Goal: Task Accomplishment & Management: Manage account settings

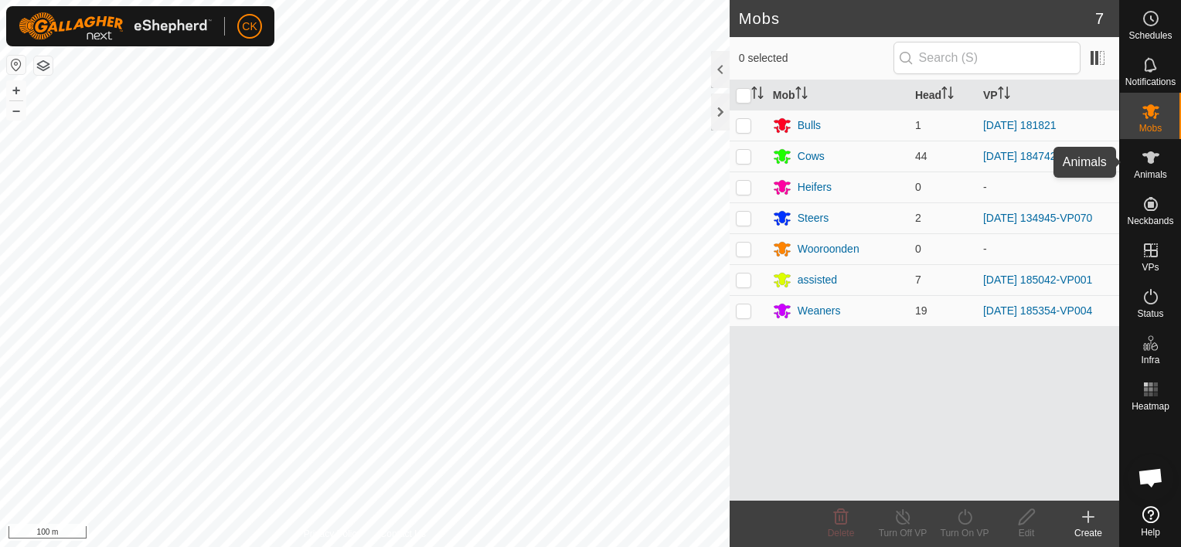
click at [1144, 157] on icon at bounding box center [1151, 157] width 19 height 19
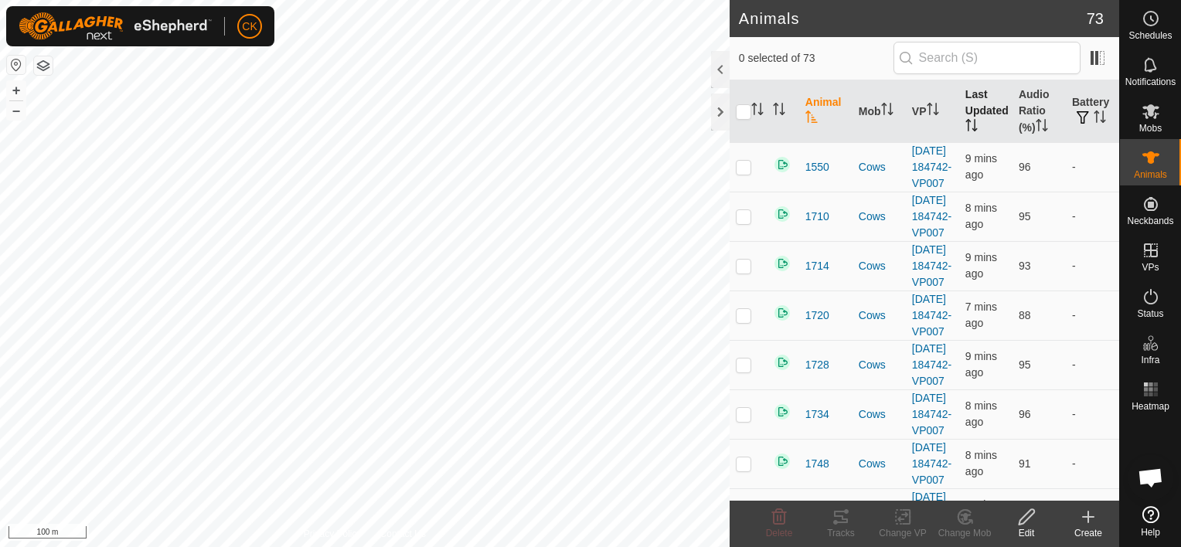
click at [971, 105] on th "Last Updated" at bounding box center [985, 111] width 53 height 63
click at [1082, 107] on th "Battery" at bounding box center [1092, 111] width 53 height 63
click at [1094, 114] on icon "Activate to sort" at bounding box center [1100, 117] width 12 height 12
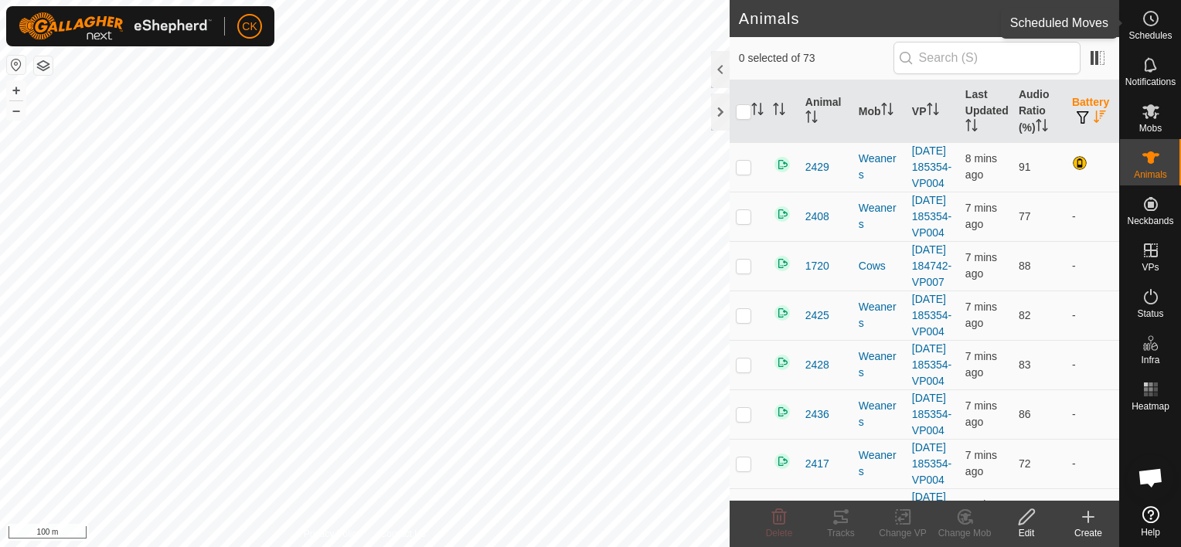
click at [1152, 12] on icon at bounding box center [1151, 18] width 19 height 19
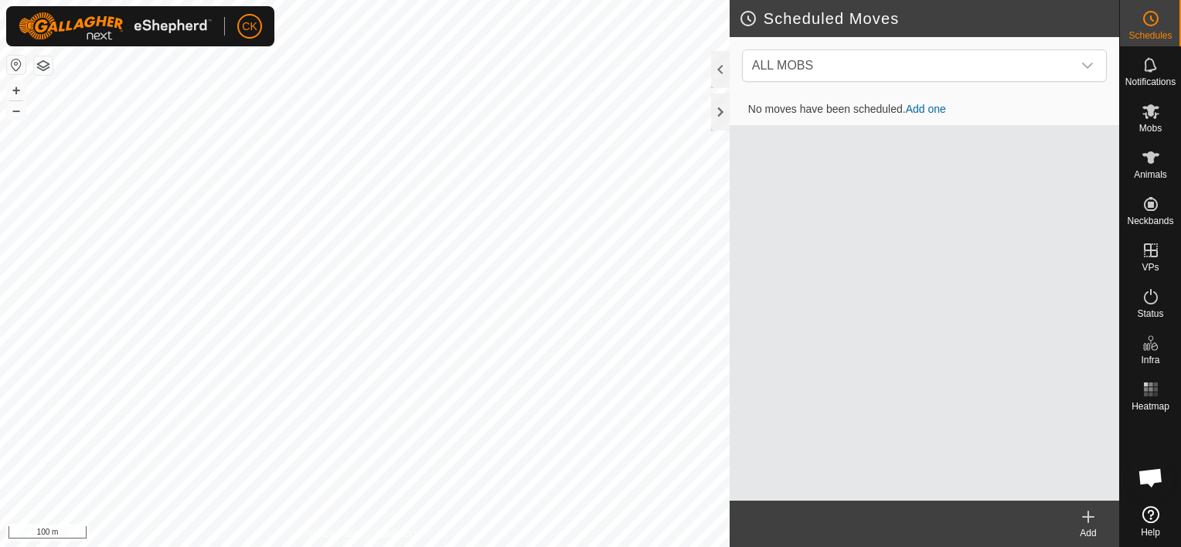
click at [1152, 12] on icon at bounding box center [1151, 18] width 19 height 19
click at [1154, 61] on icon at bounding box center [1151, 65] width 19 height 19
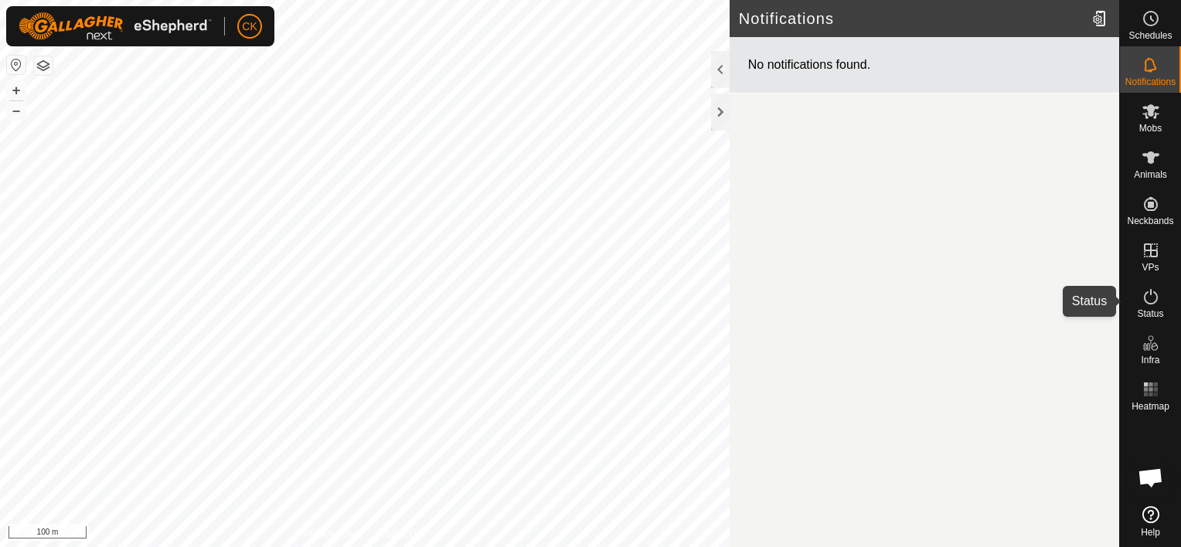
click at [1150, 297] on icon at bounding box center [1151, 297] width 19 height 19
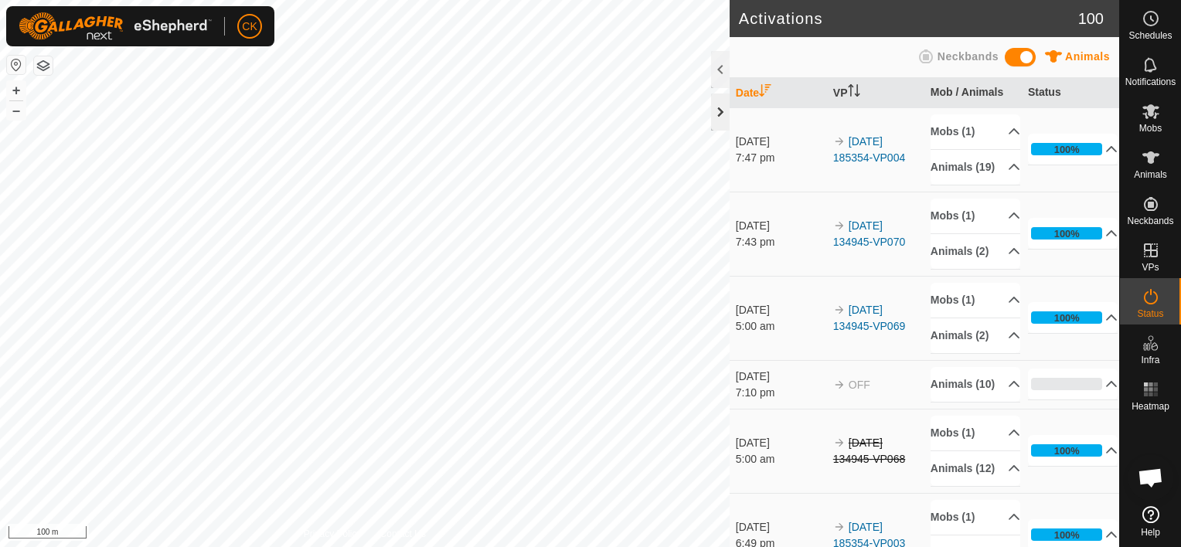
click at [718, 114] on div at bounding box center [720, 112] width 19 height 37
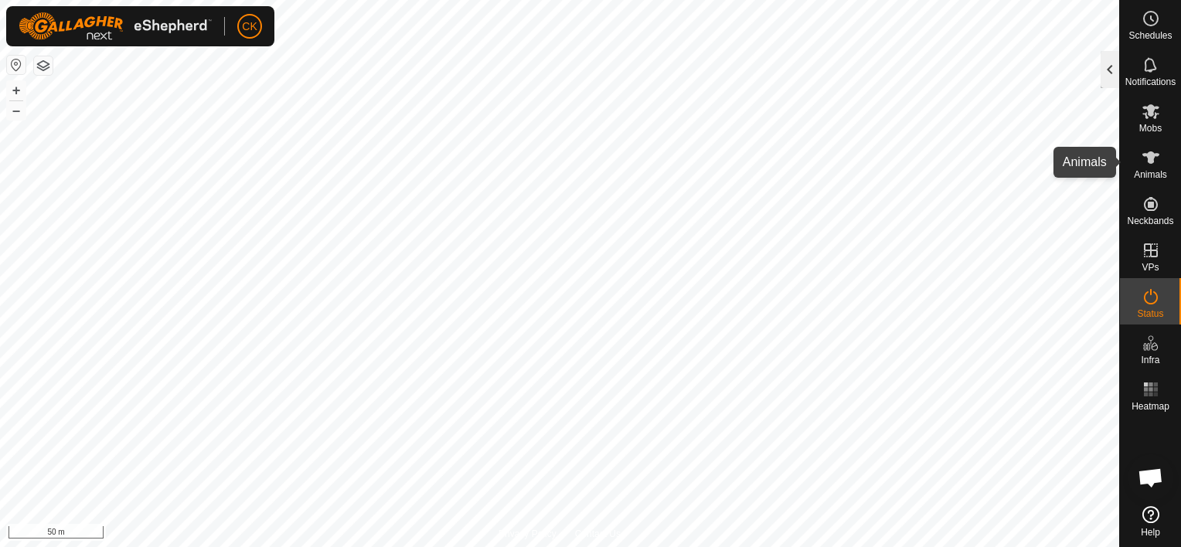
drag, startPoint x: 1146, startPoint y: 158, endPoint x: 1102, endPoint y: 74, distance: 94.4
click at [1146, 158] on icon at bounding box center [1151, 157] width 19 height 19
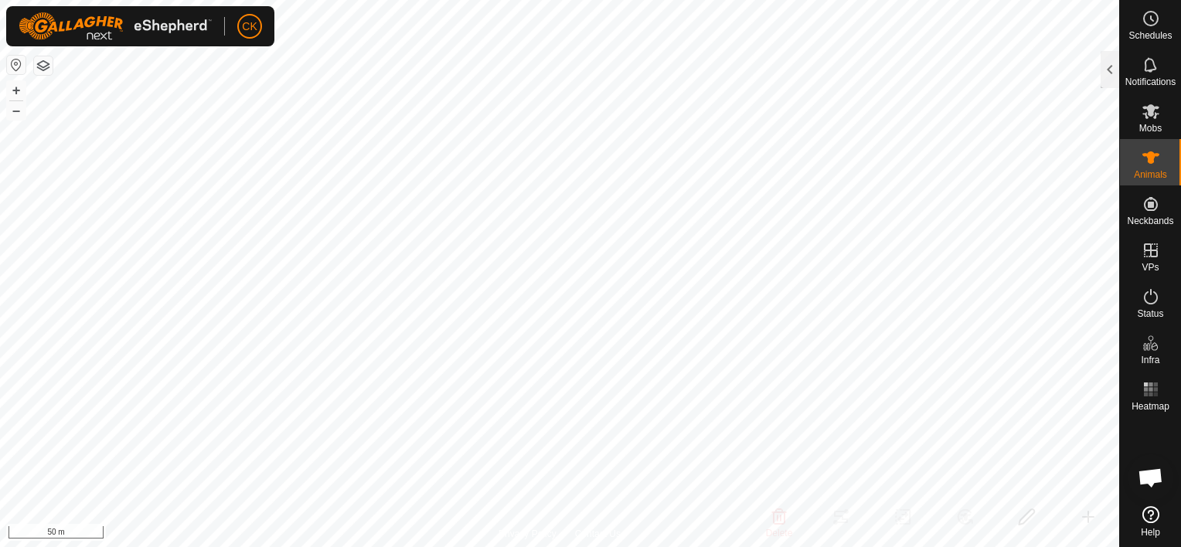
click at [1105, 73] on div at bounding box center [1110, 69] width 19 height 37
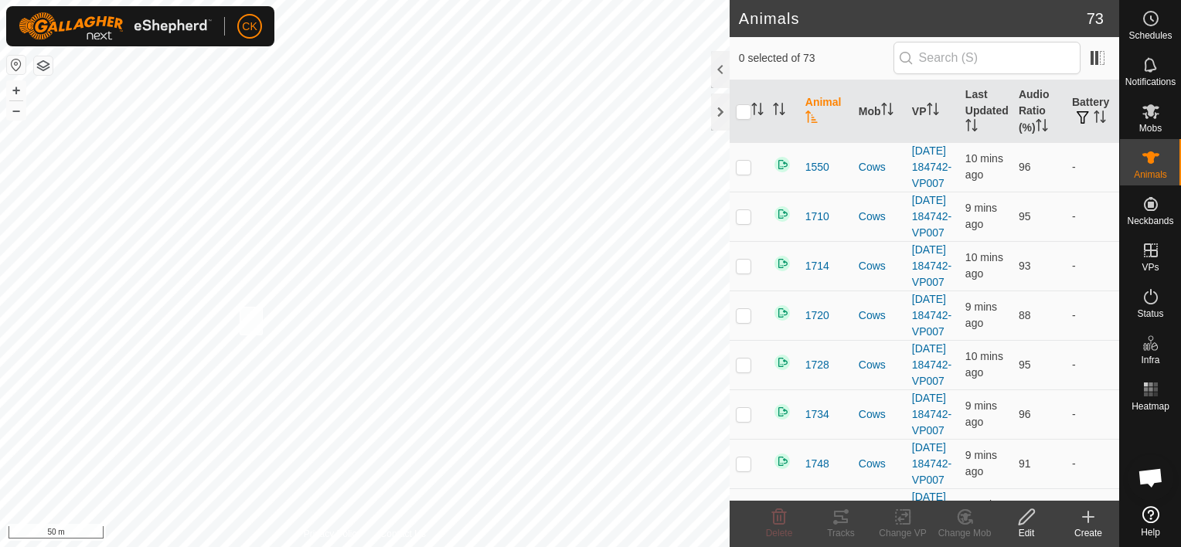
checkbox input "true"
click at [840, 518] on icon at bounding box center [841, 517] width 19 height 19
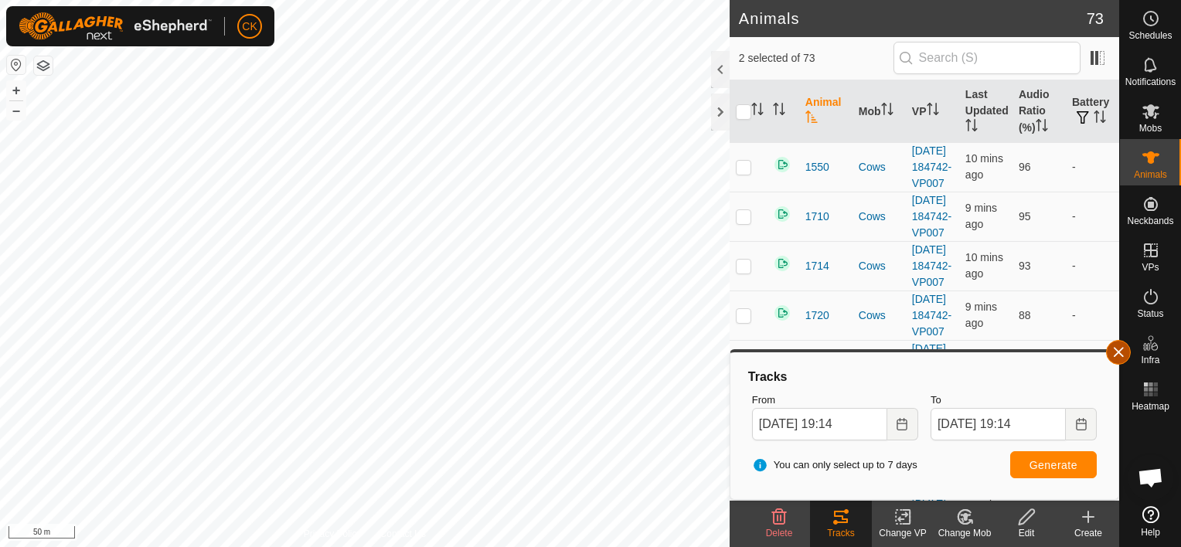
click at [1116, 354] on button "button" at bounding box center [1118, 352] width 25 height 25
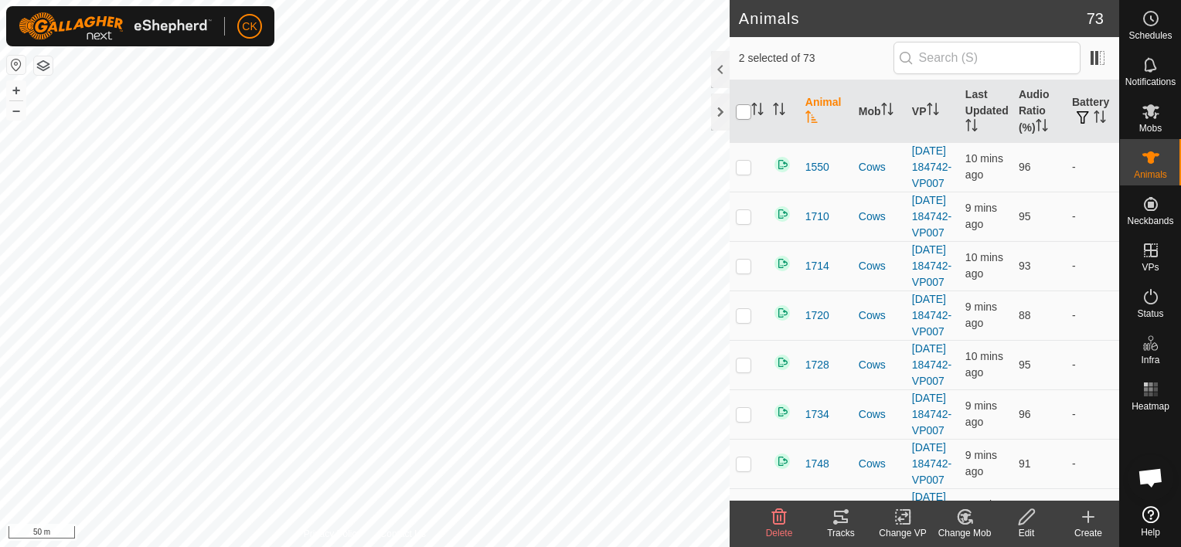
click at [744, 111] on input "checkbox" at bounding box center [743, 111] width 15 height 15
checkbox input "true"
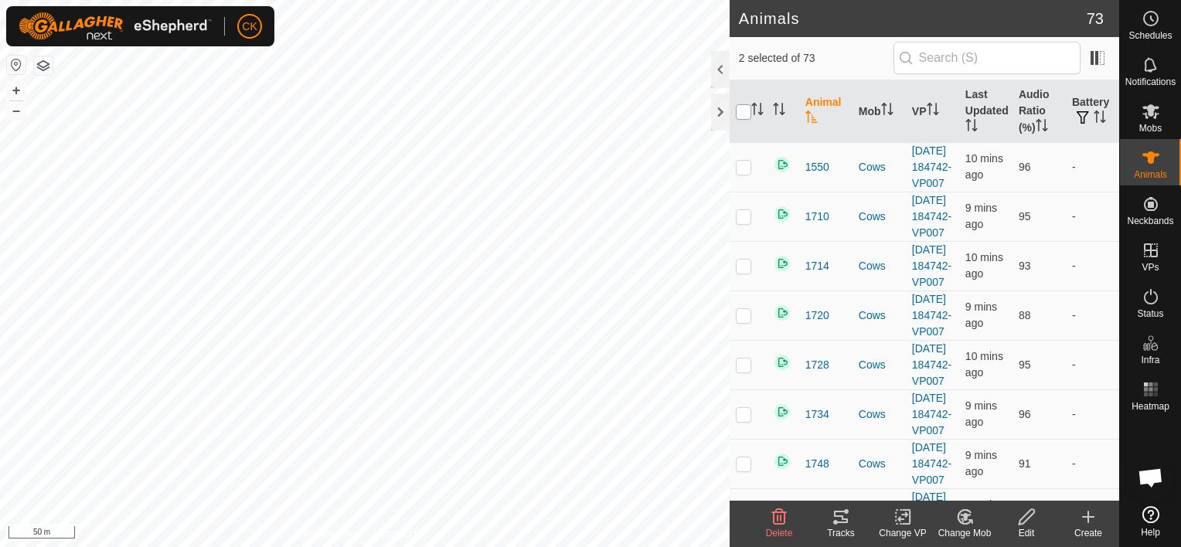
checkbox input "true"
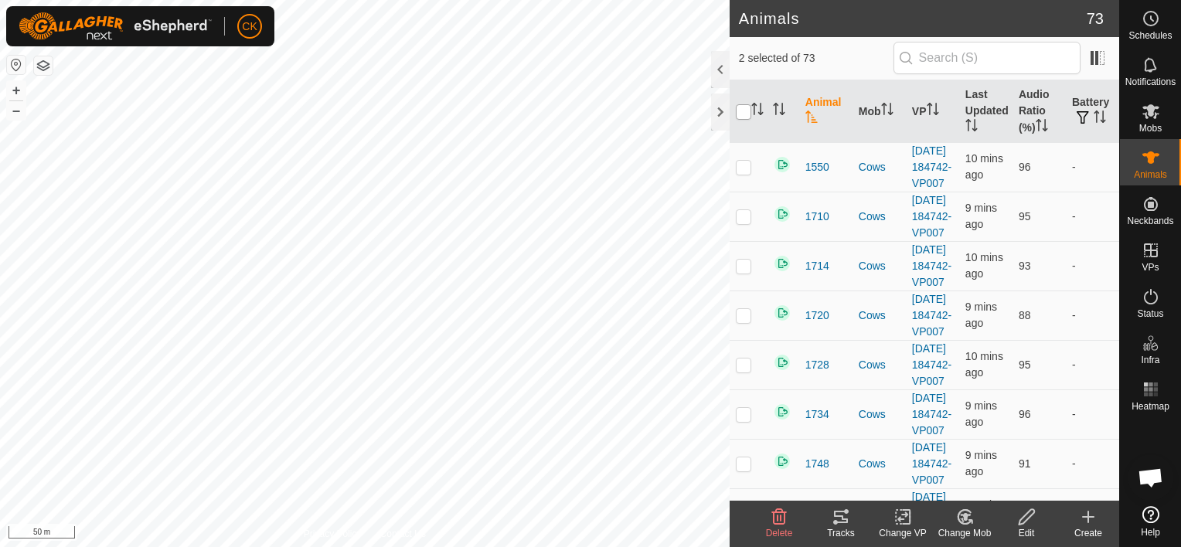
checkbox input "true"
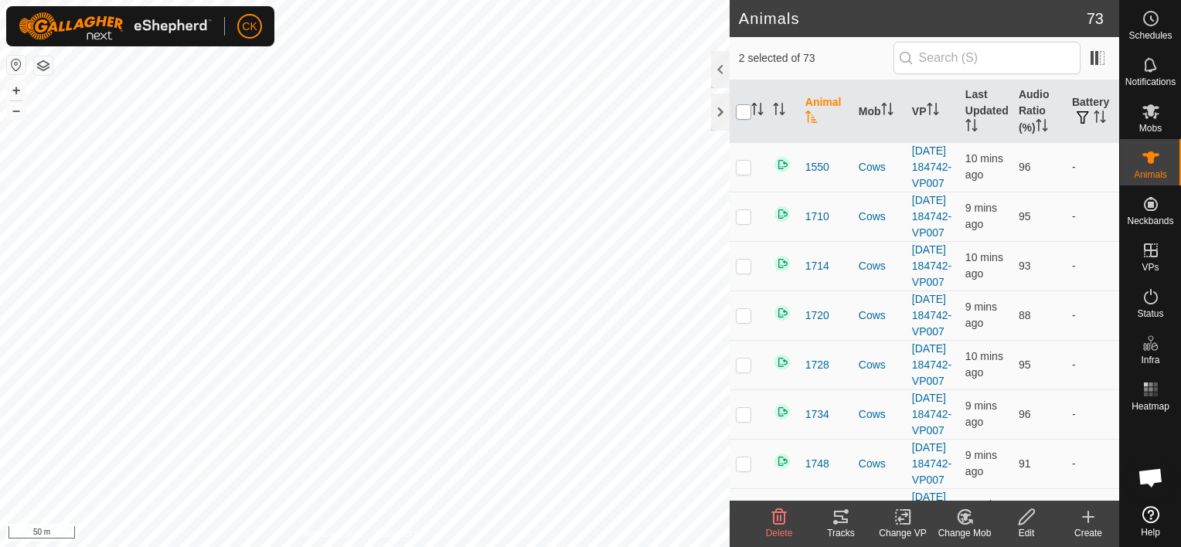
checkbox input "true"
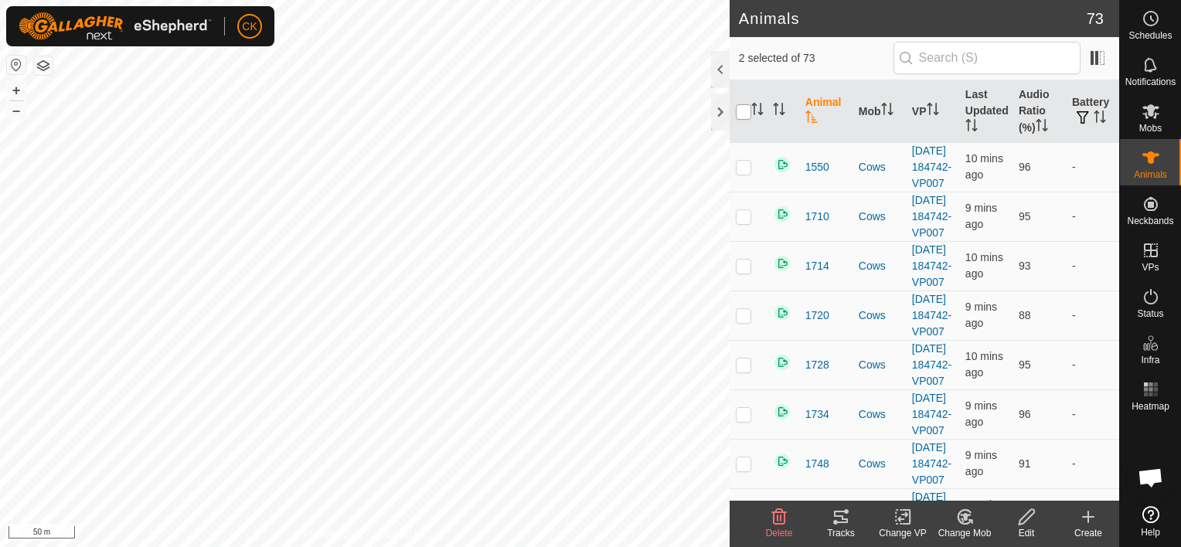
checkbox input "true"
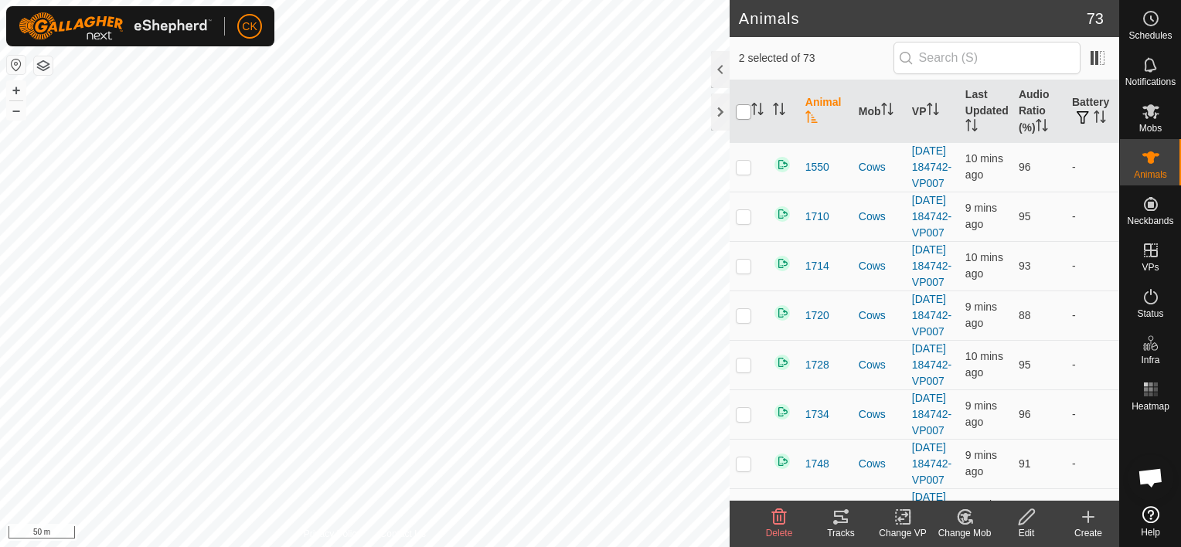
checkbox input "true"
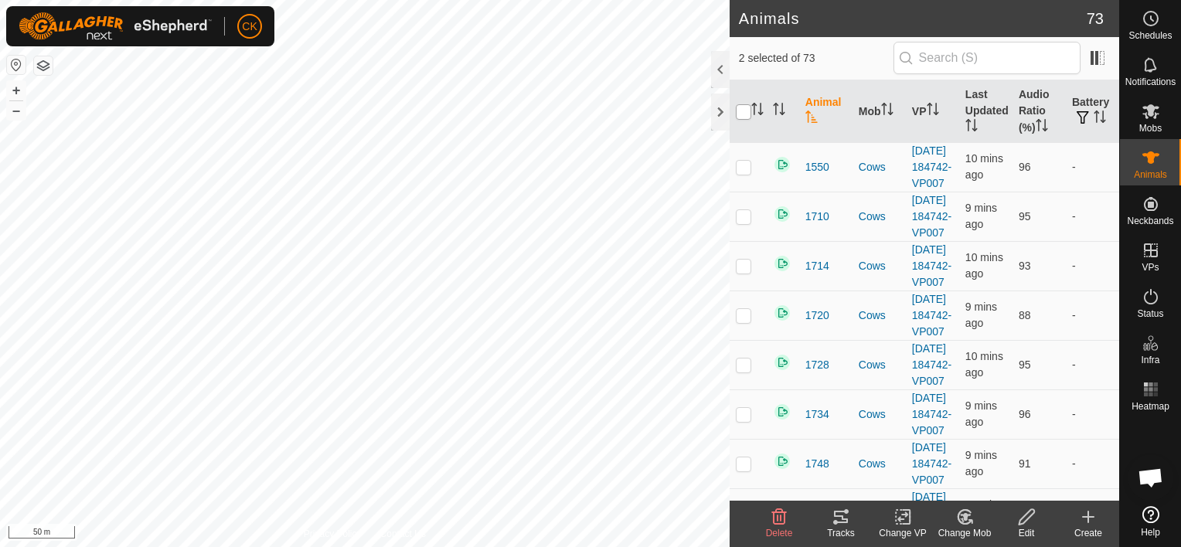
checkbox input "true"
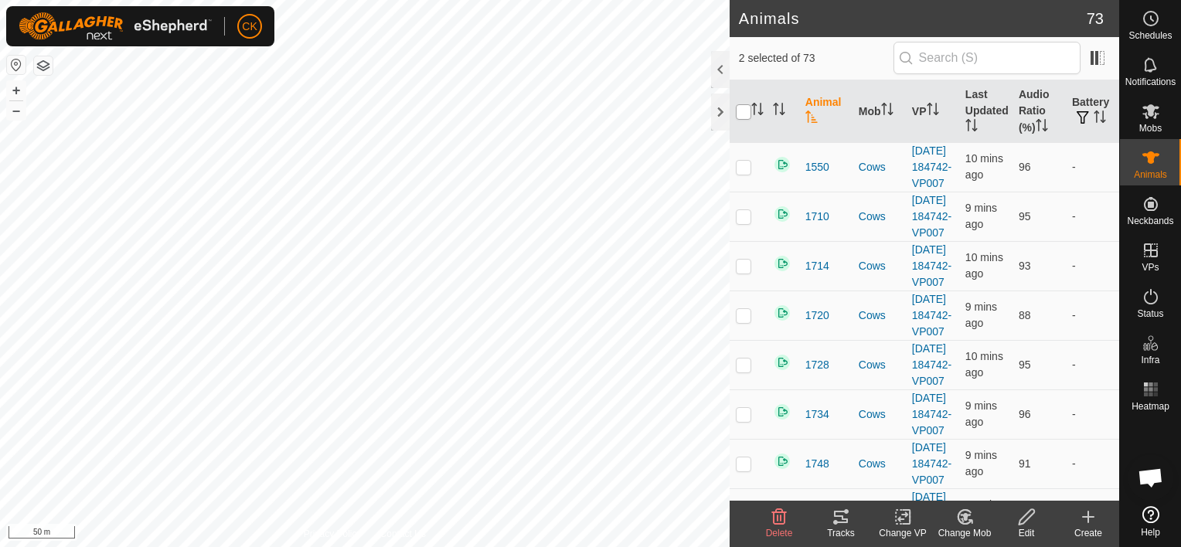
checkbox input "true"
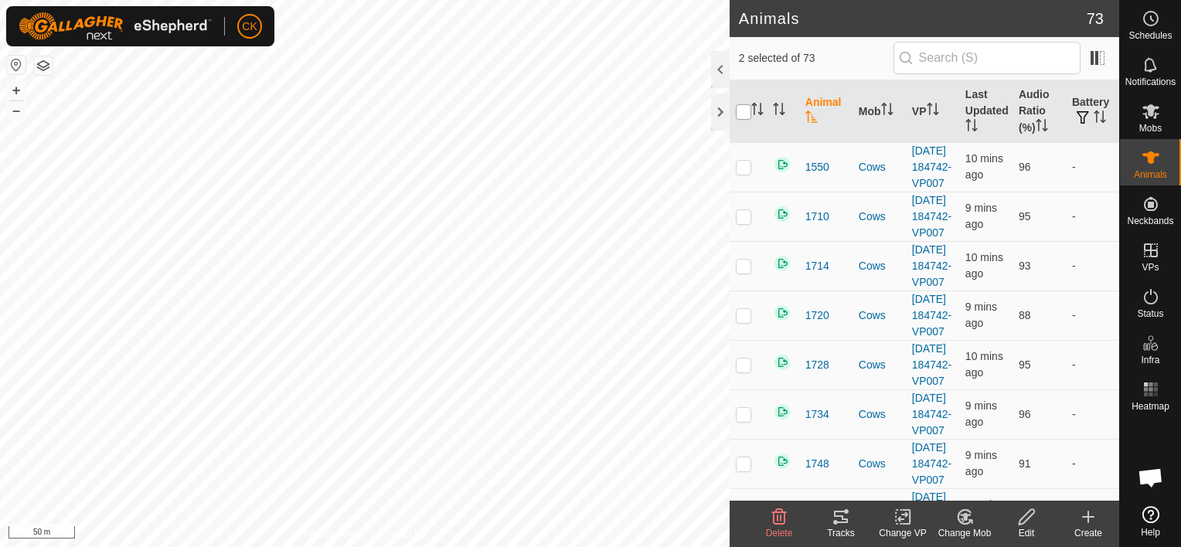
checkbox input "true"
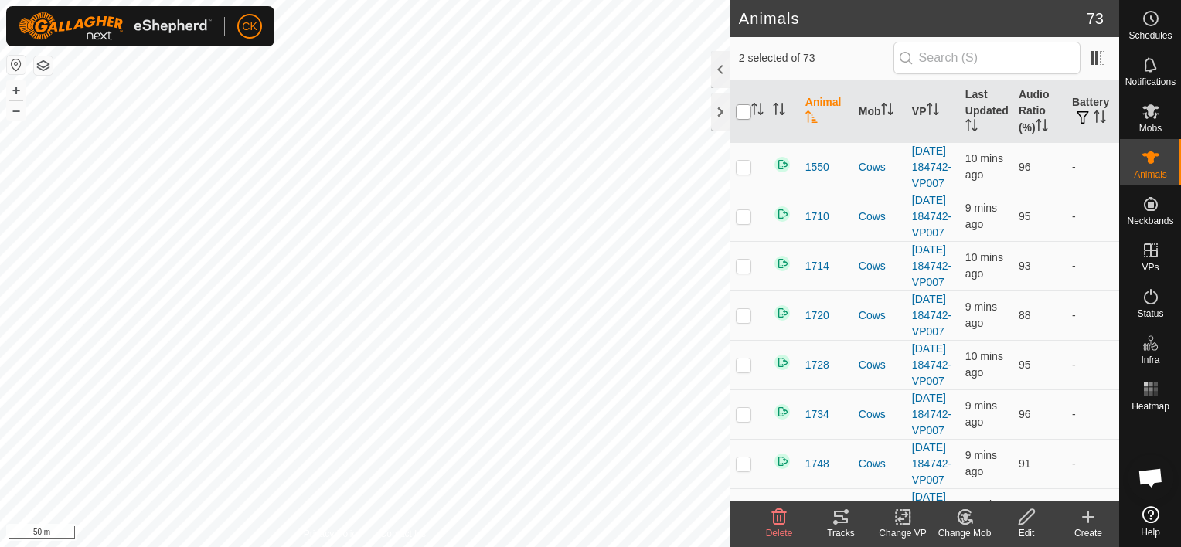
checkbox input "true"
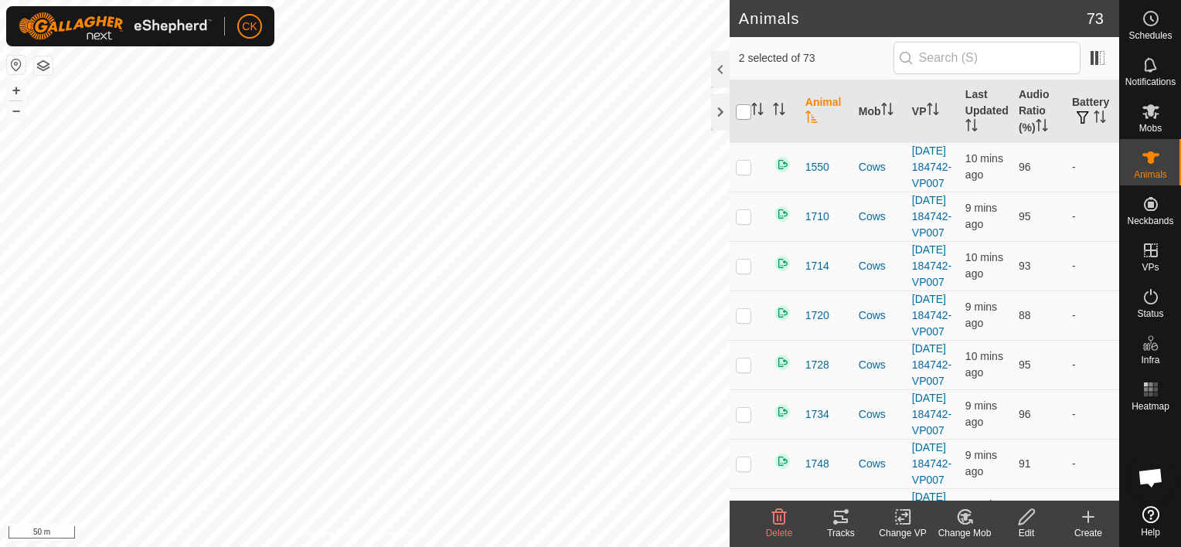
checkbox input "true"
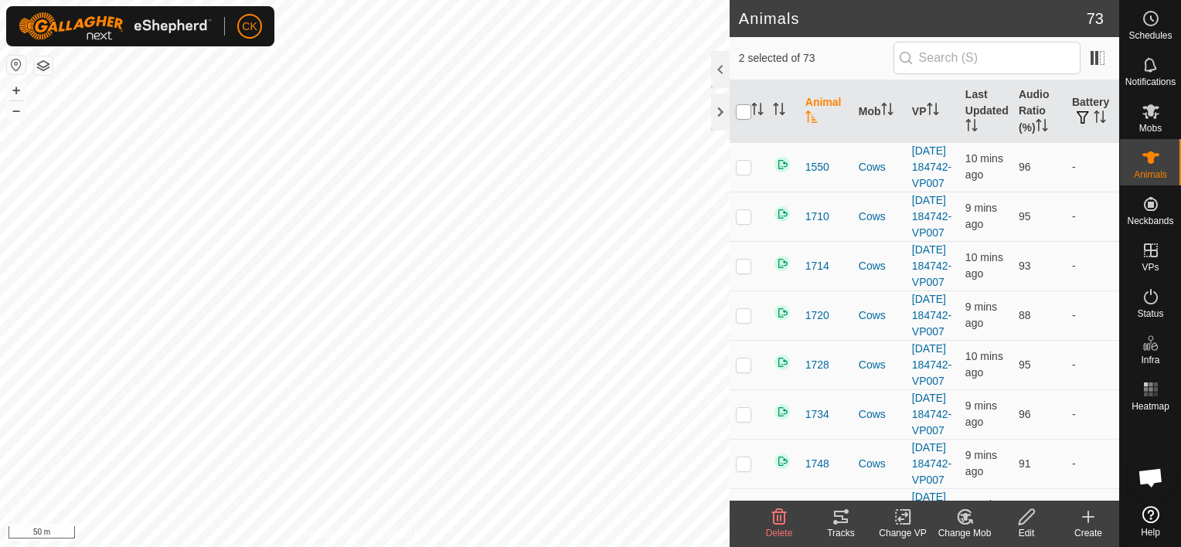
checkbox input "true"
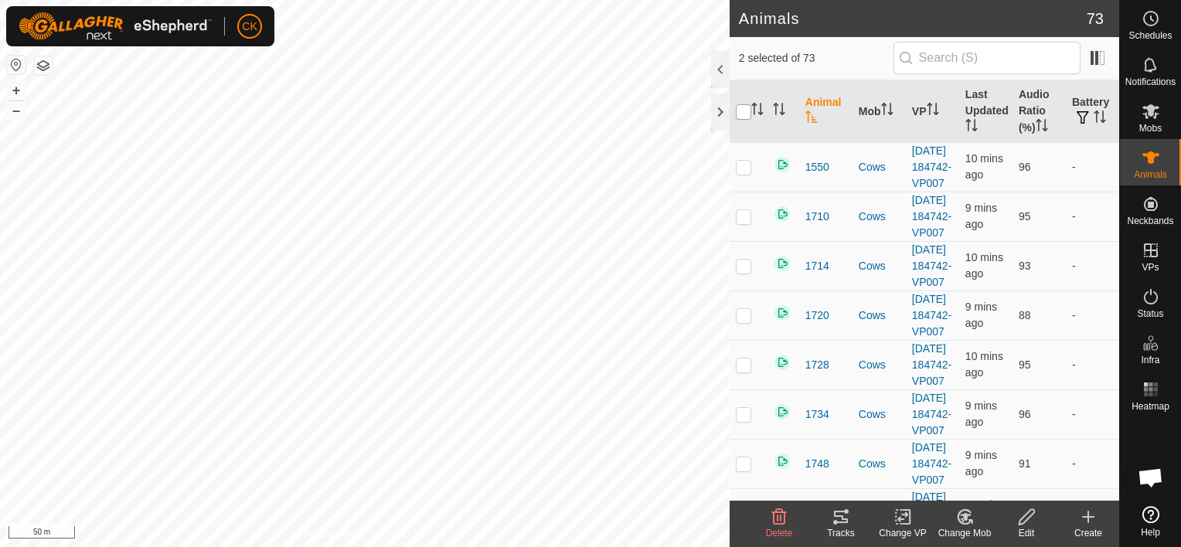
checkbox input "true"
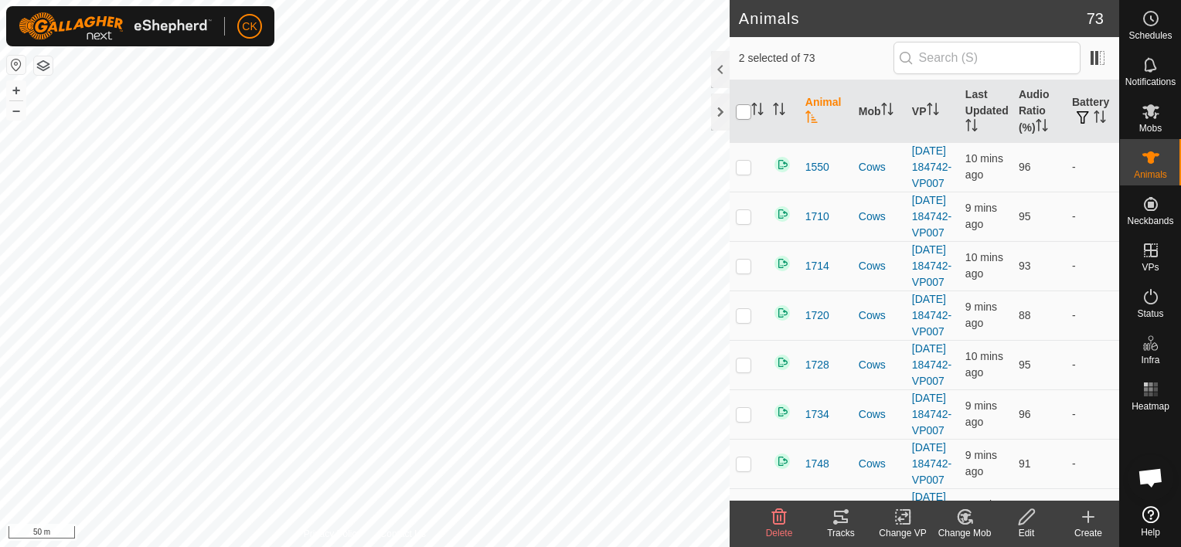
checkbox input "true"
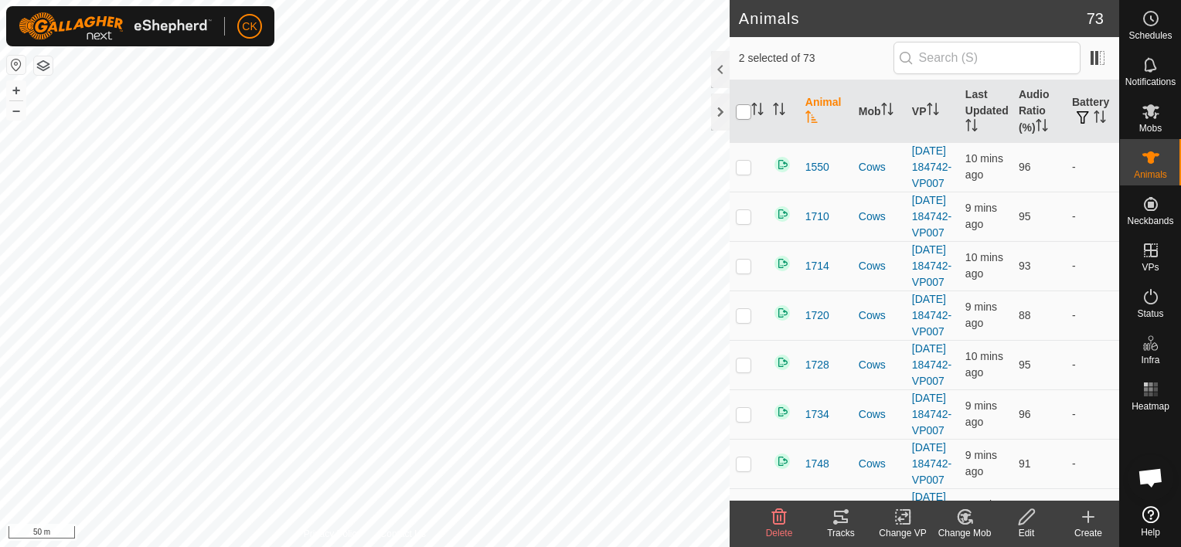
checkbox input "true"
click at [744, 111] on input "checkbox" at bounding box center [743, 111] width 15 height 15
checkbox input "false"
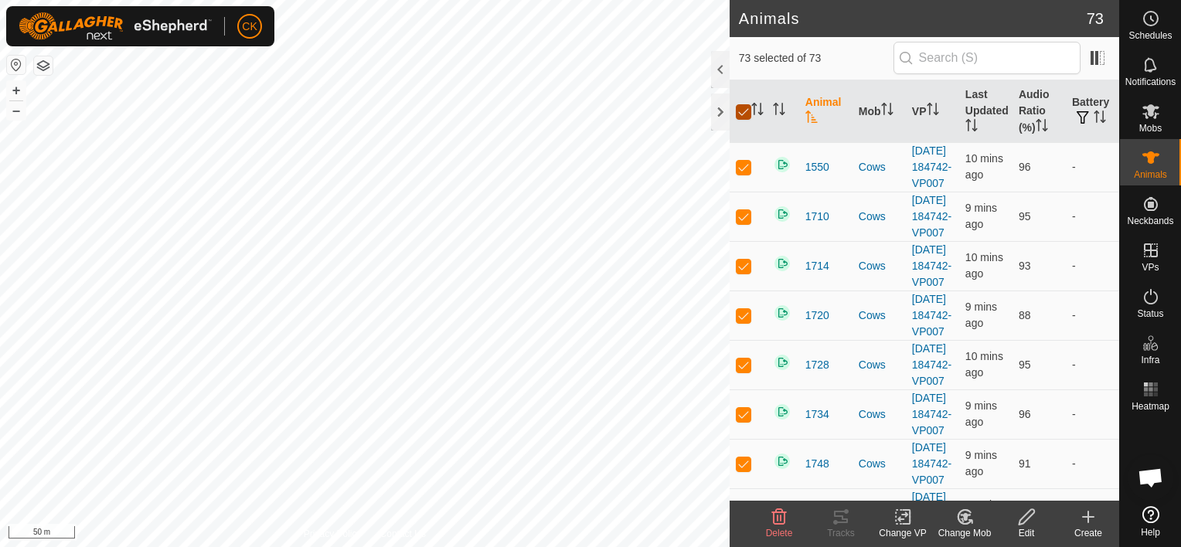
checkbox input "false"
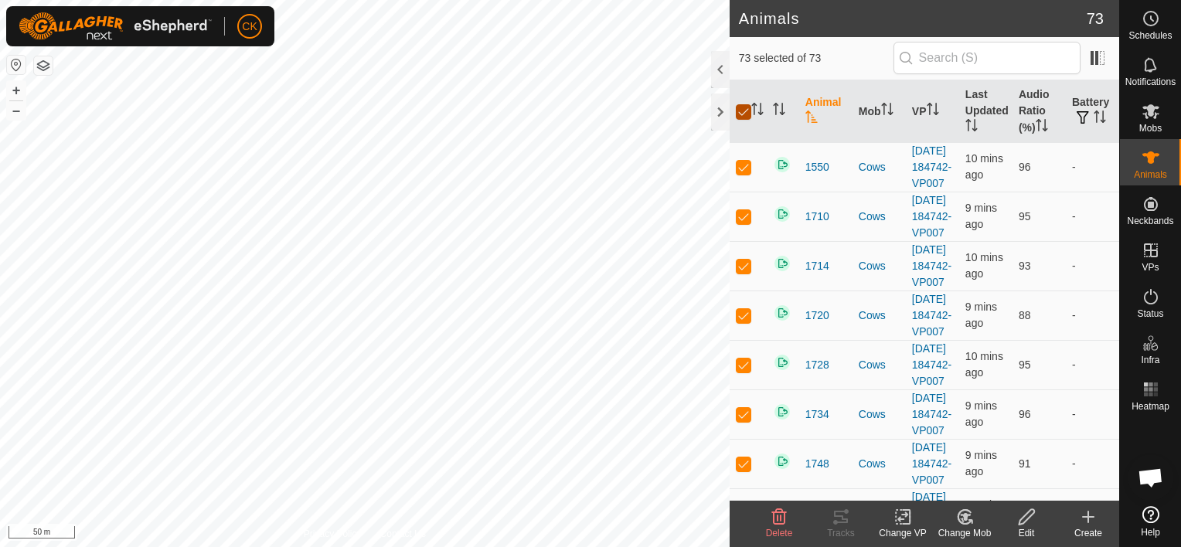
checkbox input "false"
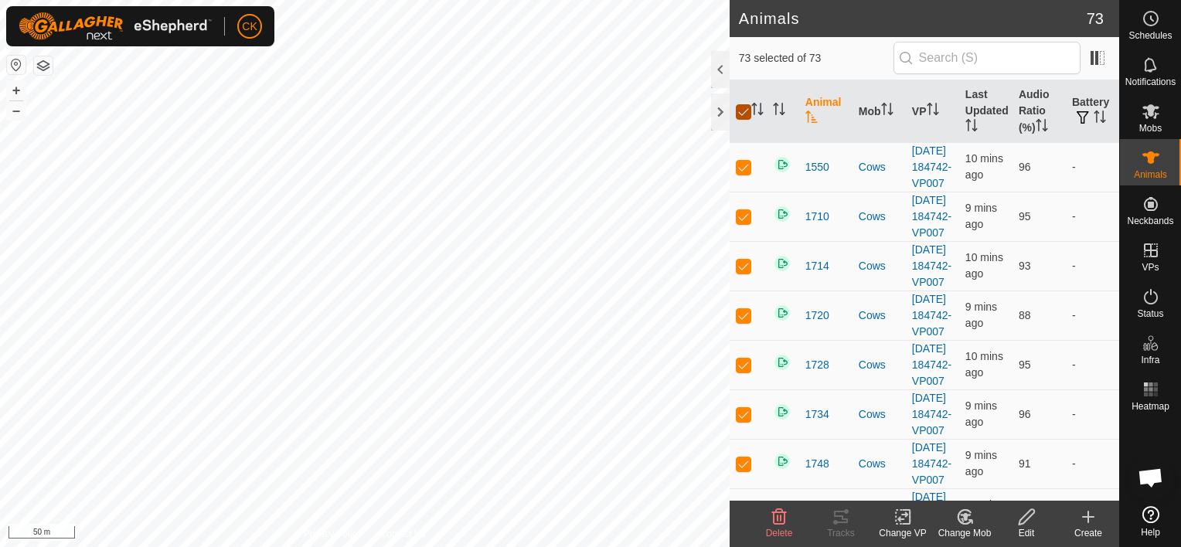
checkbox input "false"
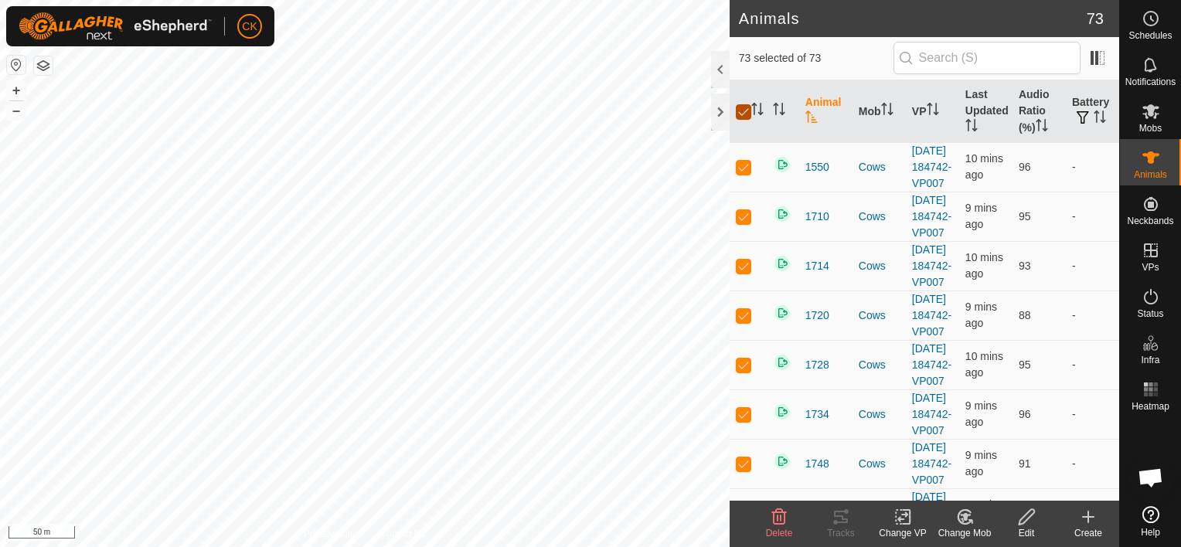
checkbox input "false"
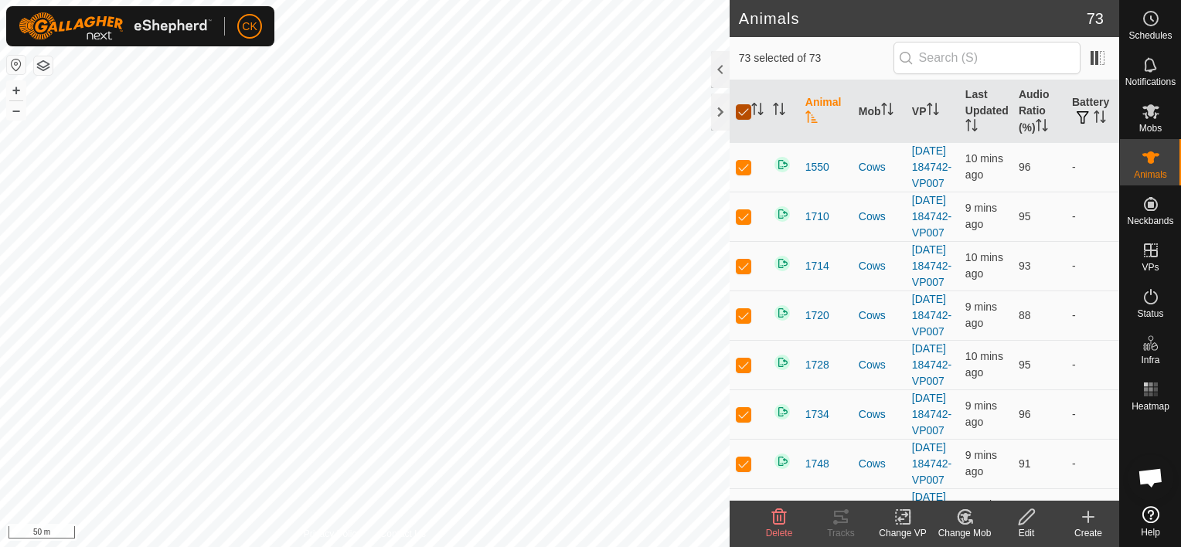
checkbox input "false"
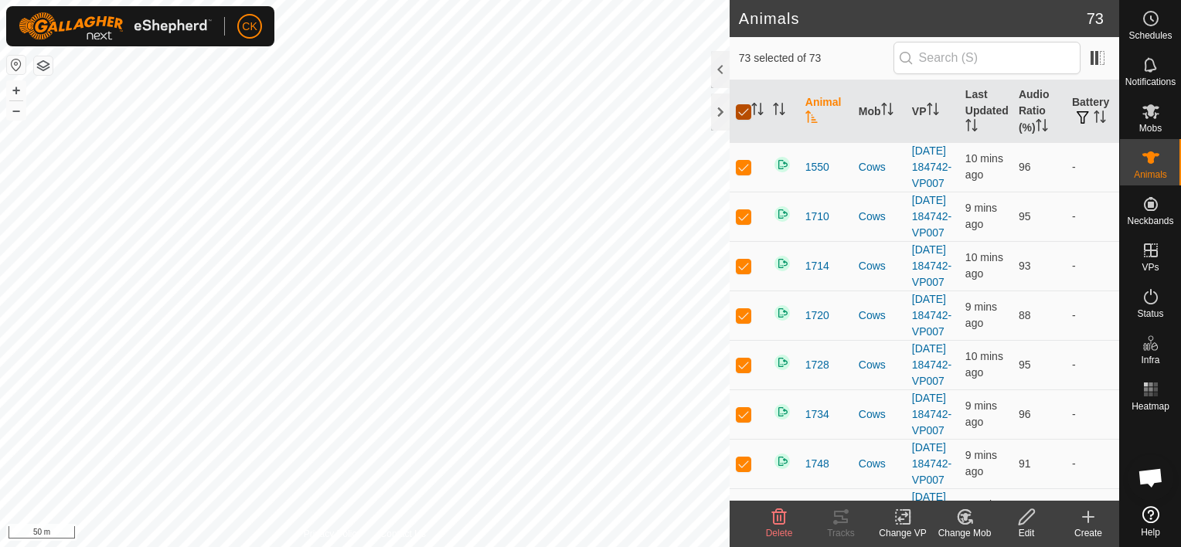
checkbox input "false"
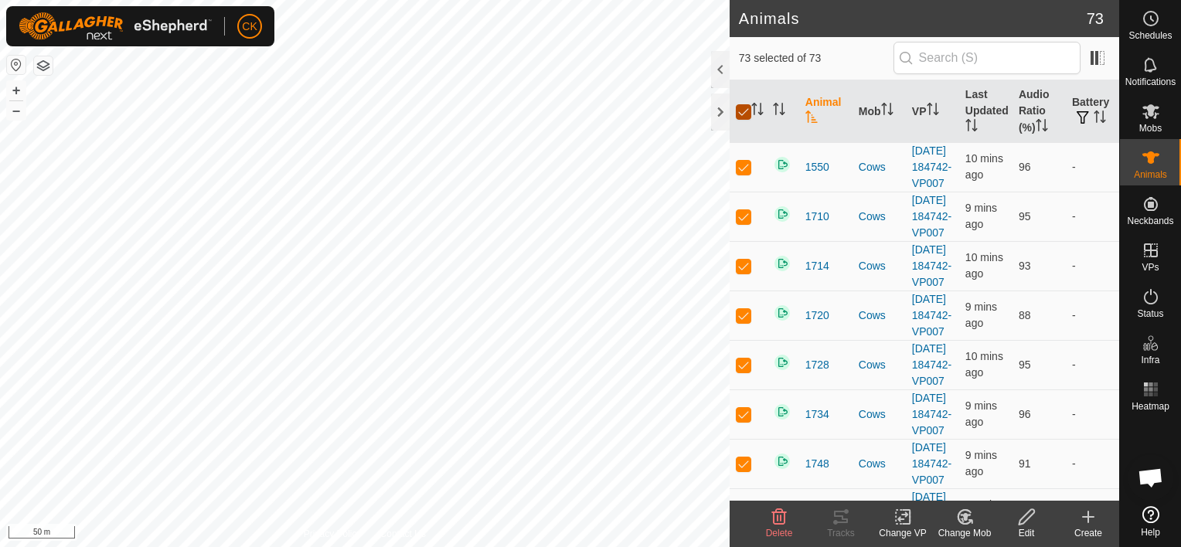
checkbox input "false"
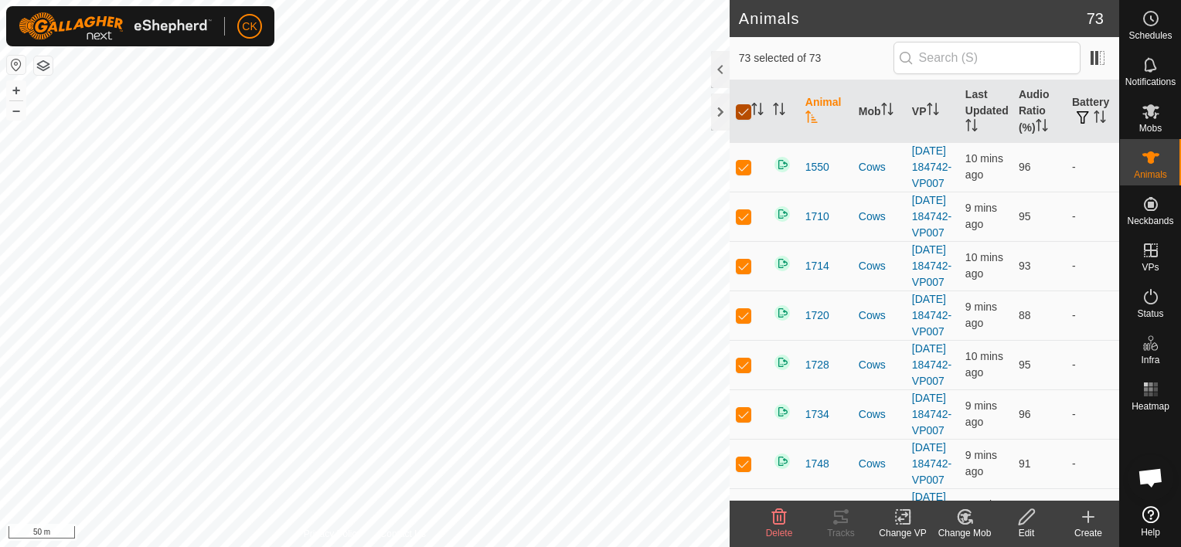
checkbox input "false"
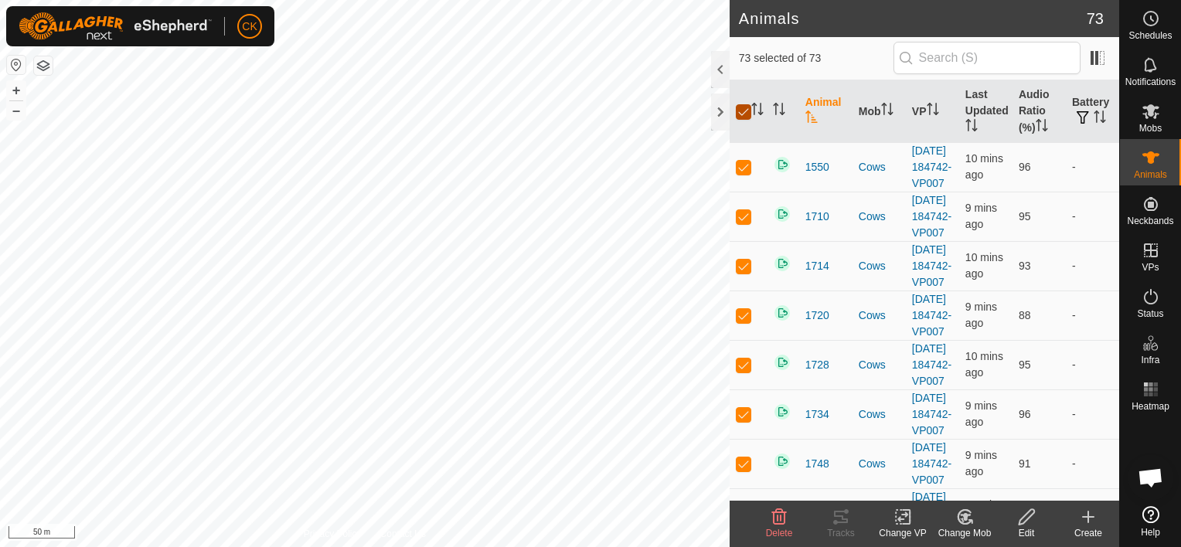
checkbox input "false"
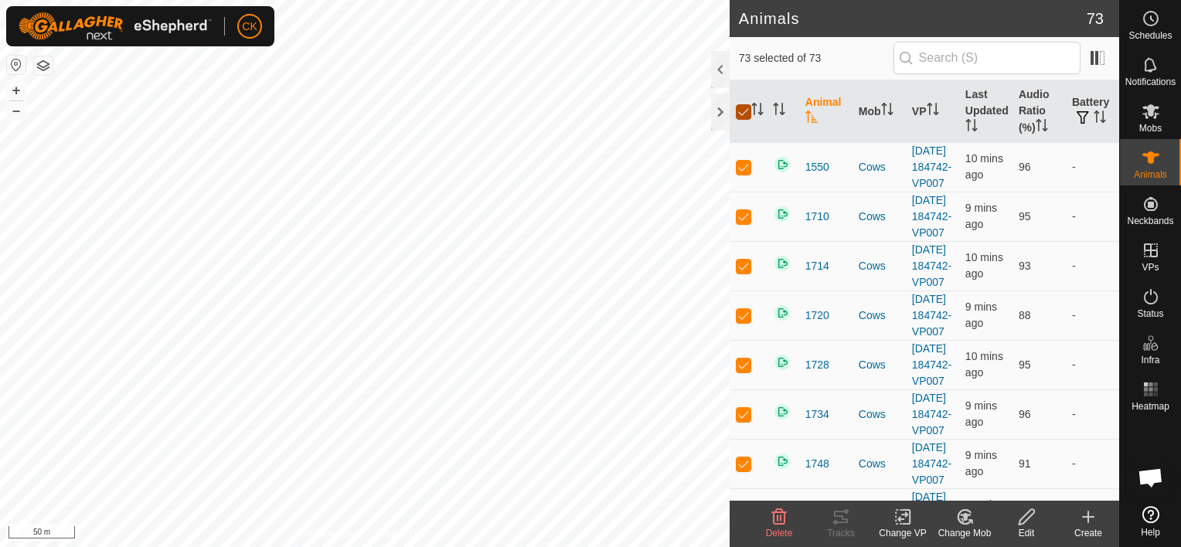
checkbox input "false"
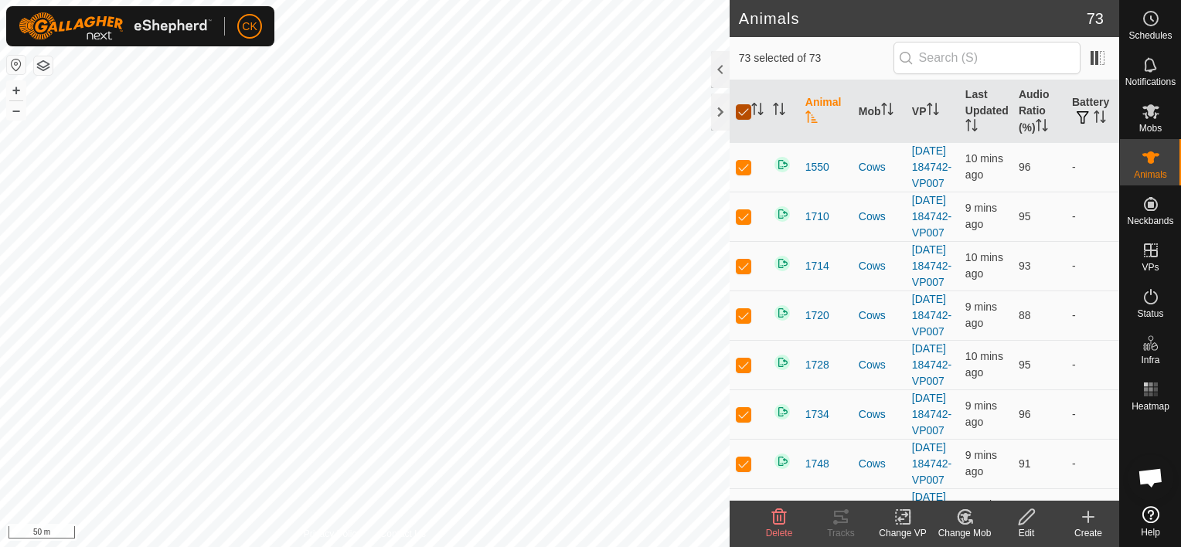
checkbox input "false"
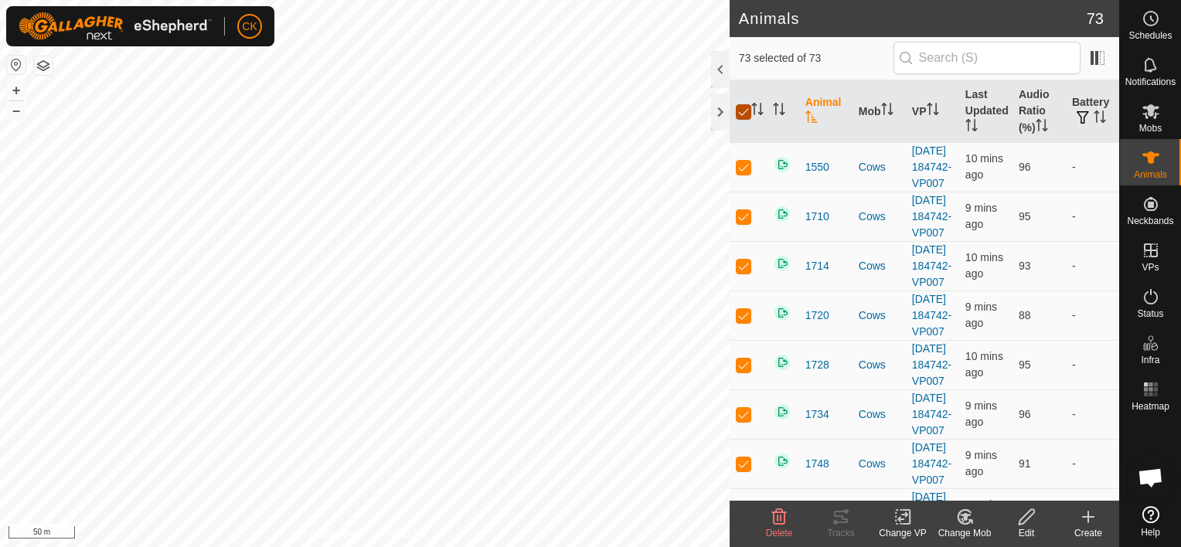
checkbox input "false"
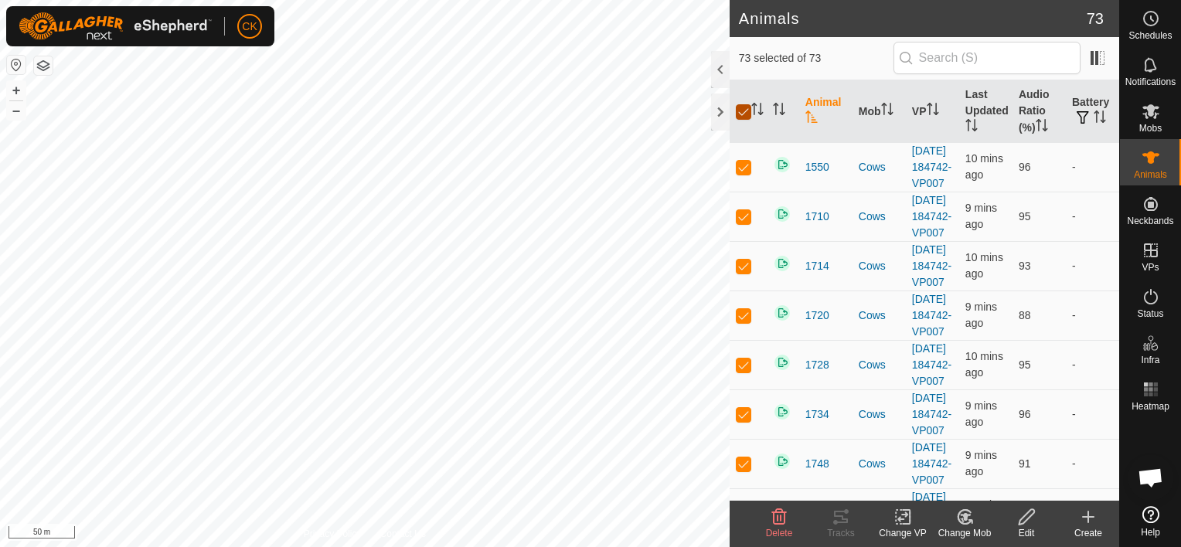
checkbox input "false"
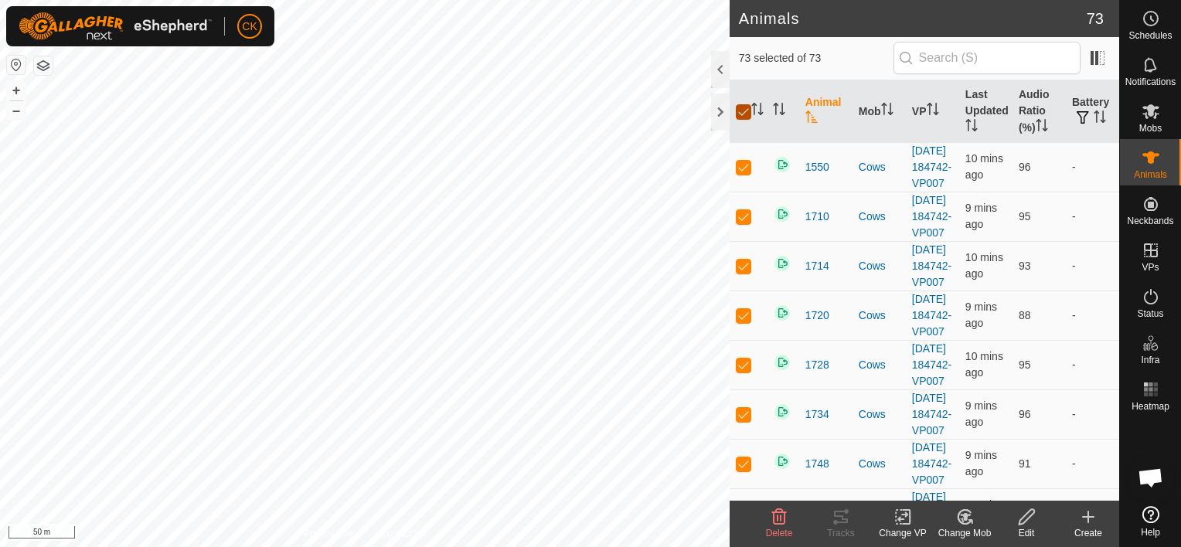
checkbox input "false"
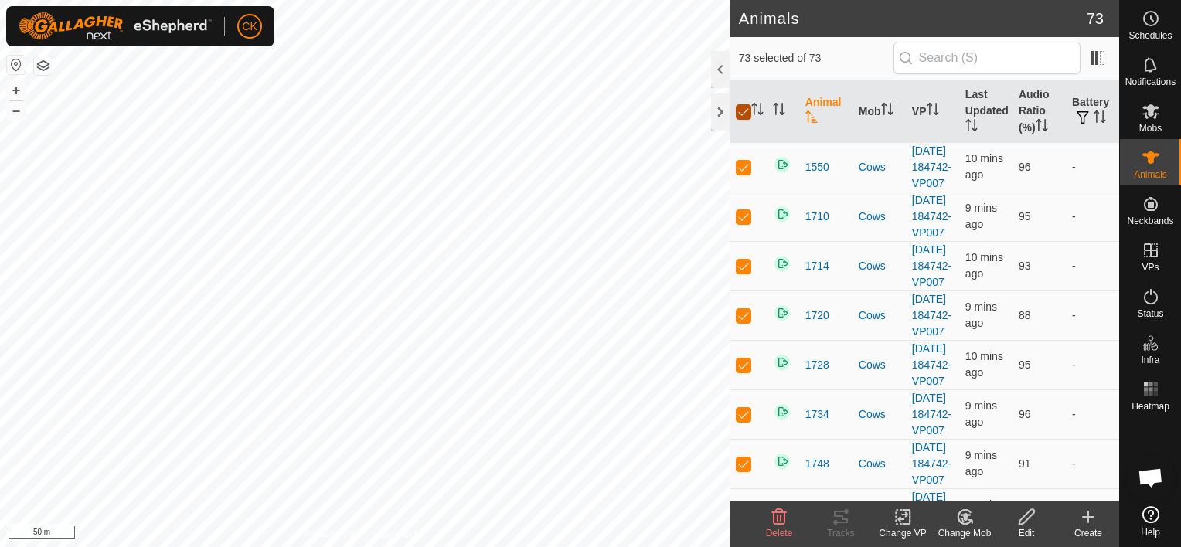
checkbox input "false"
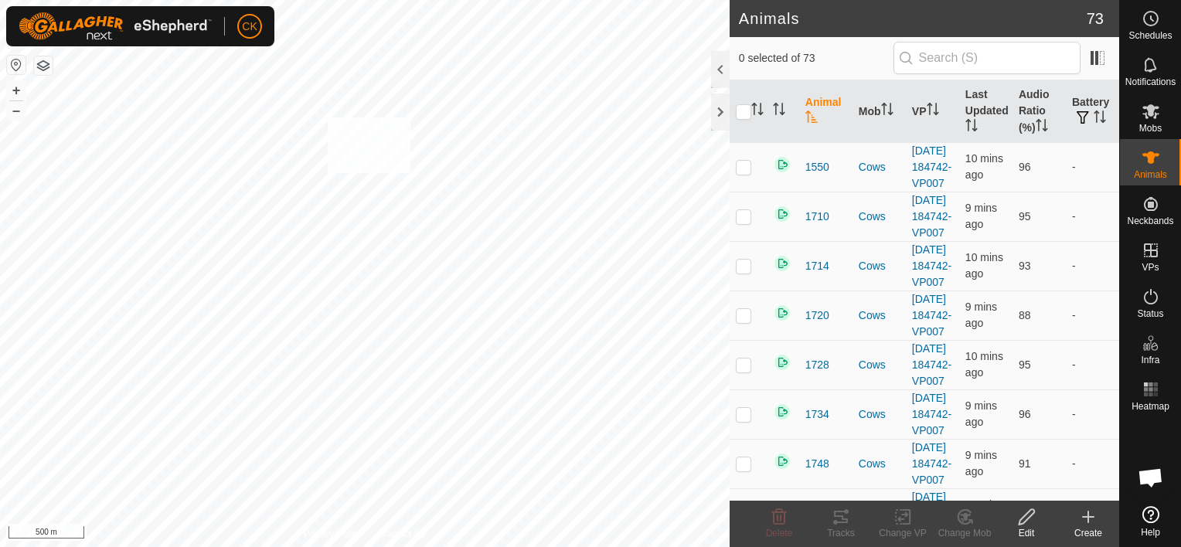
checkbox input "true"
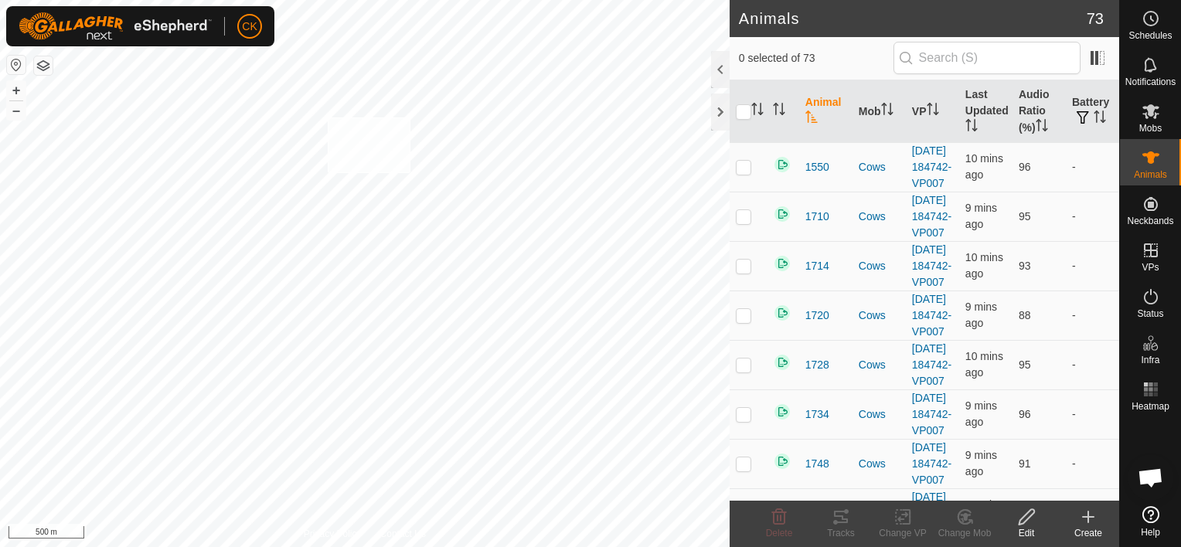
checkbox input "true"
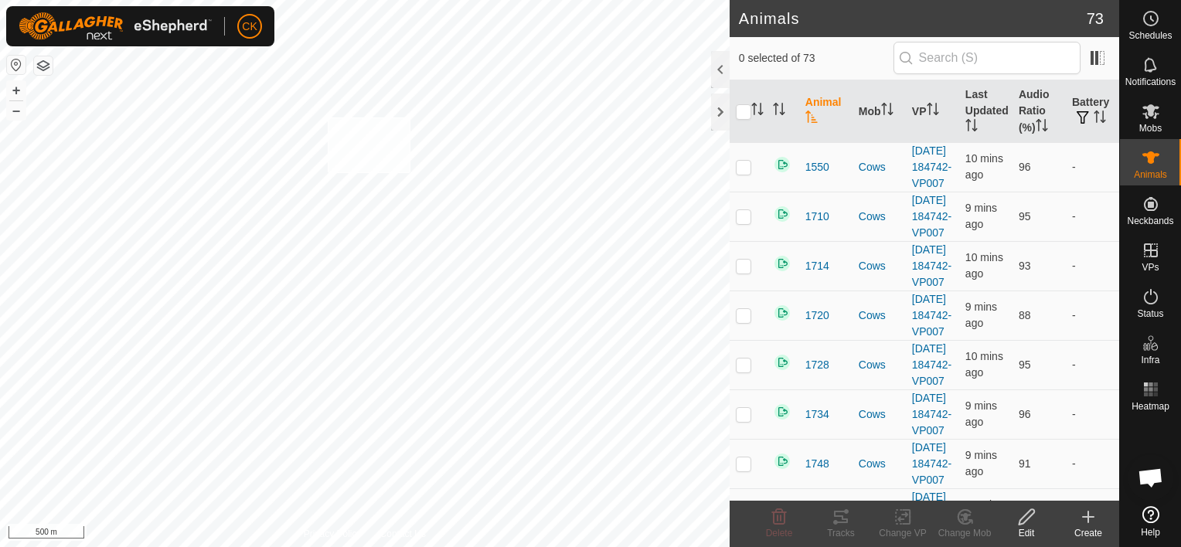
checkbox input "true"
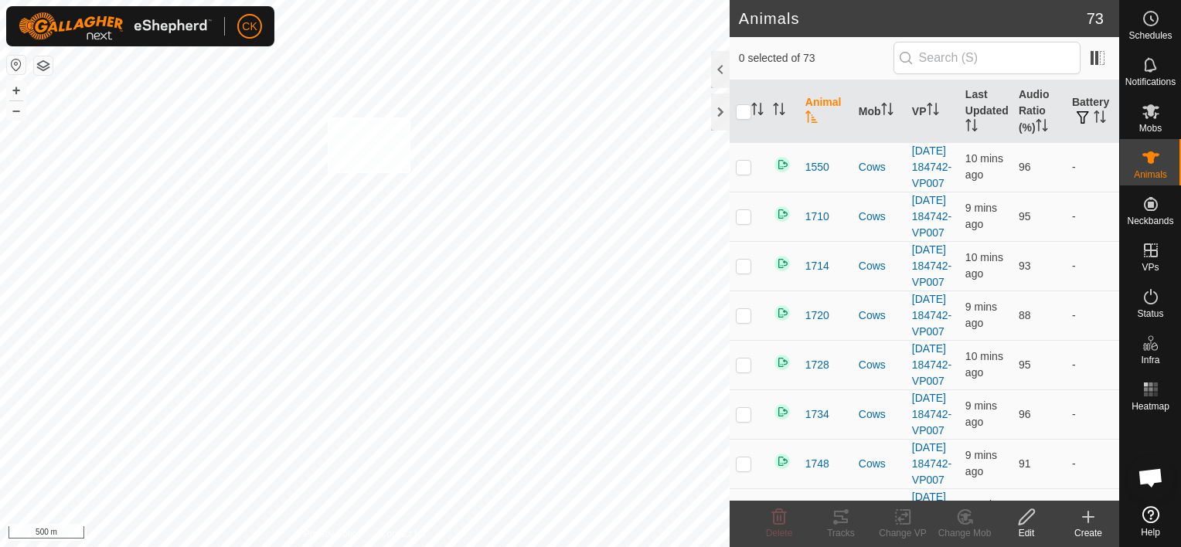
checkbox input "true"
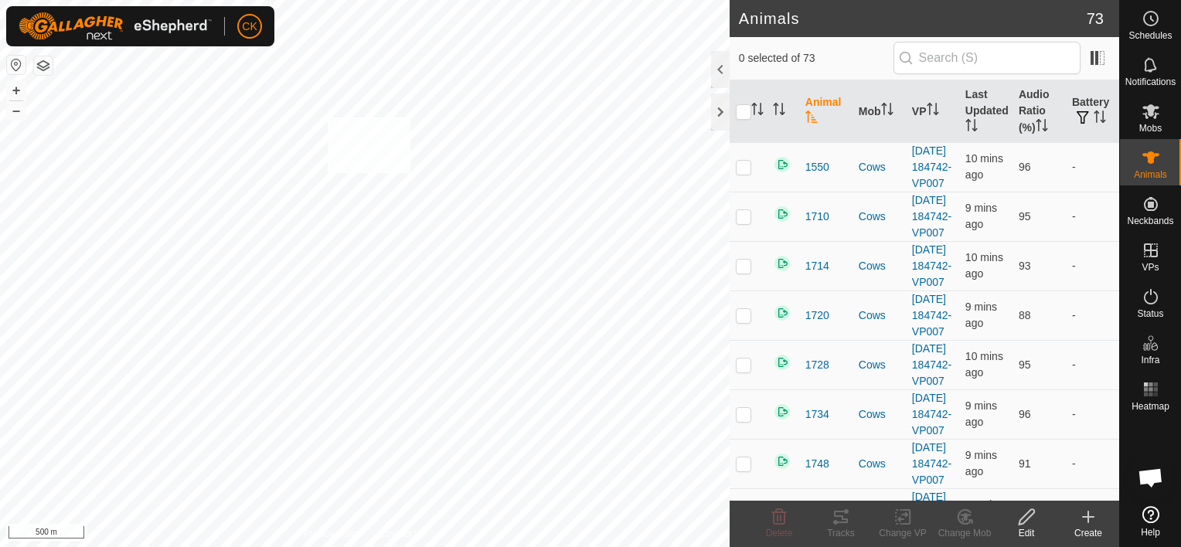
checkbox input "true"
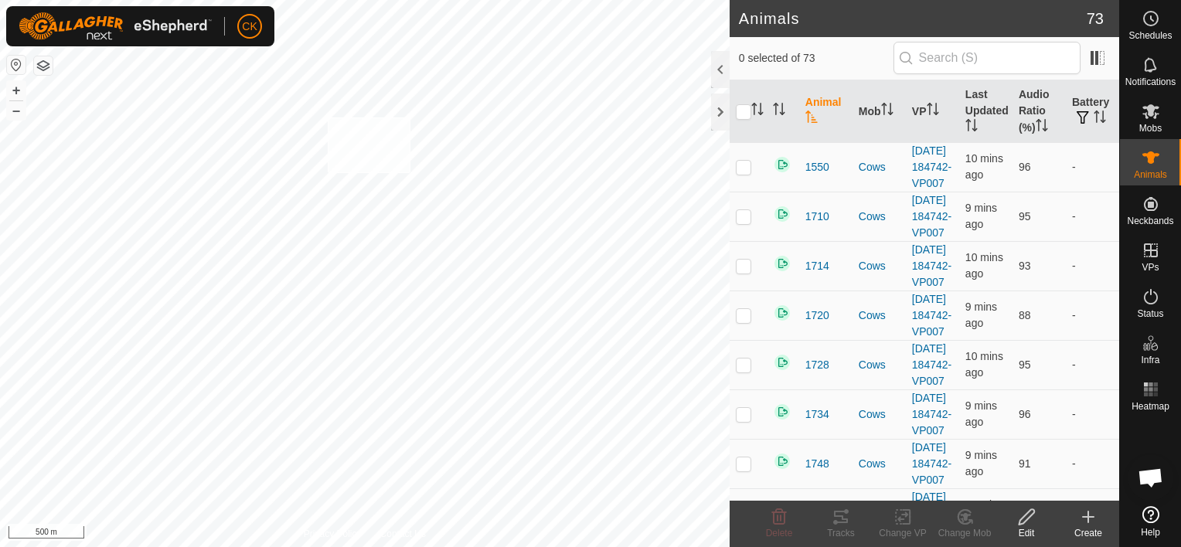
checkbox input "true"
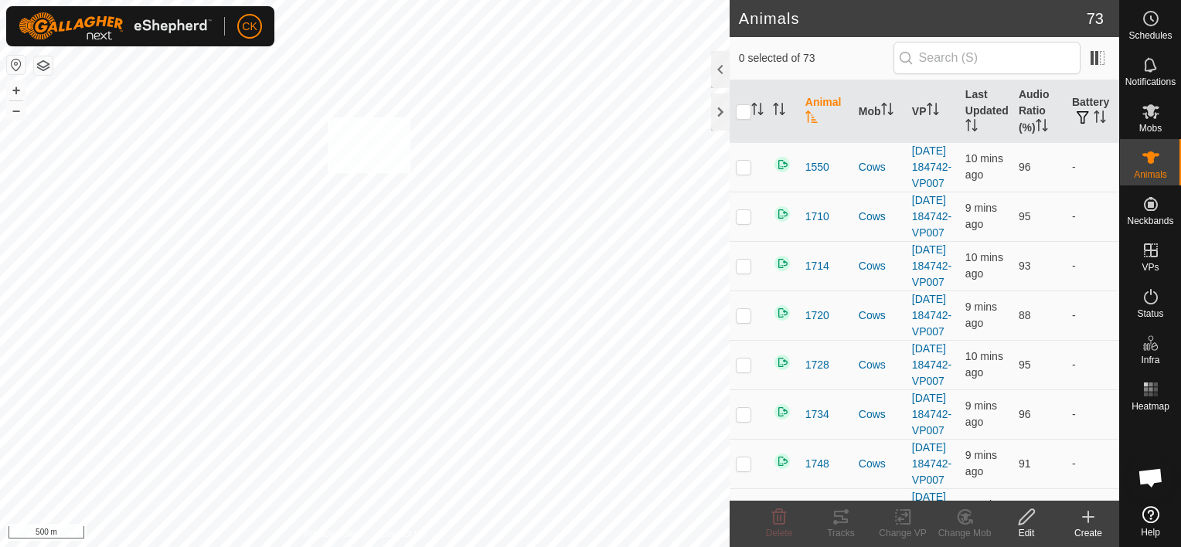
checkbox input "true"
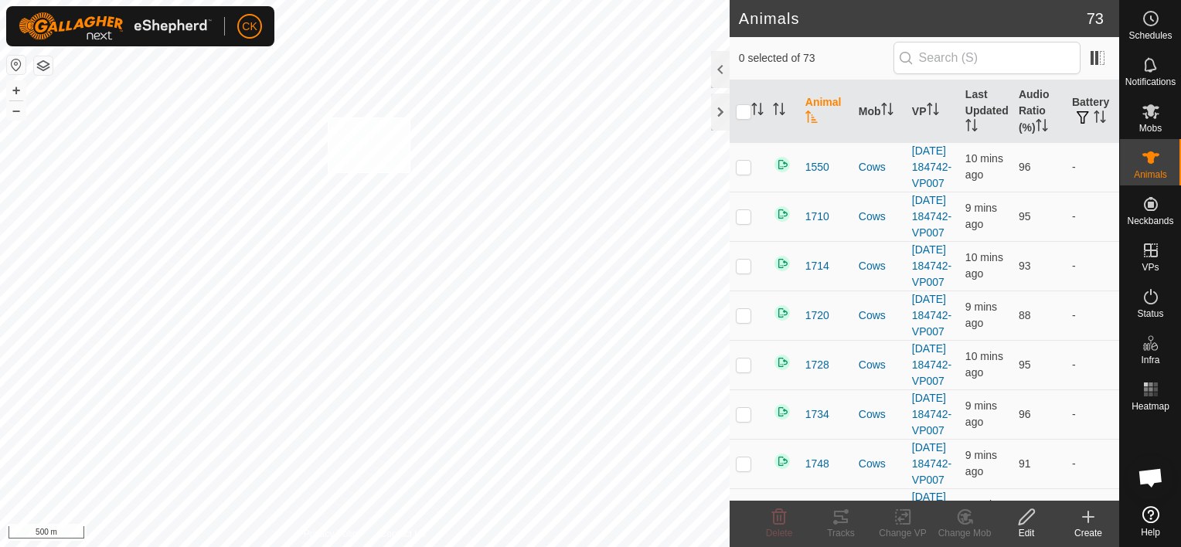
checkbox input "true"
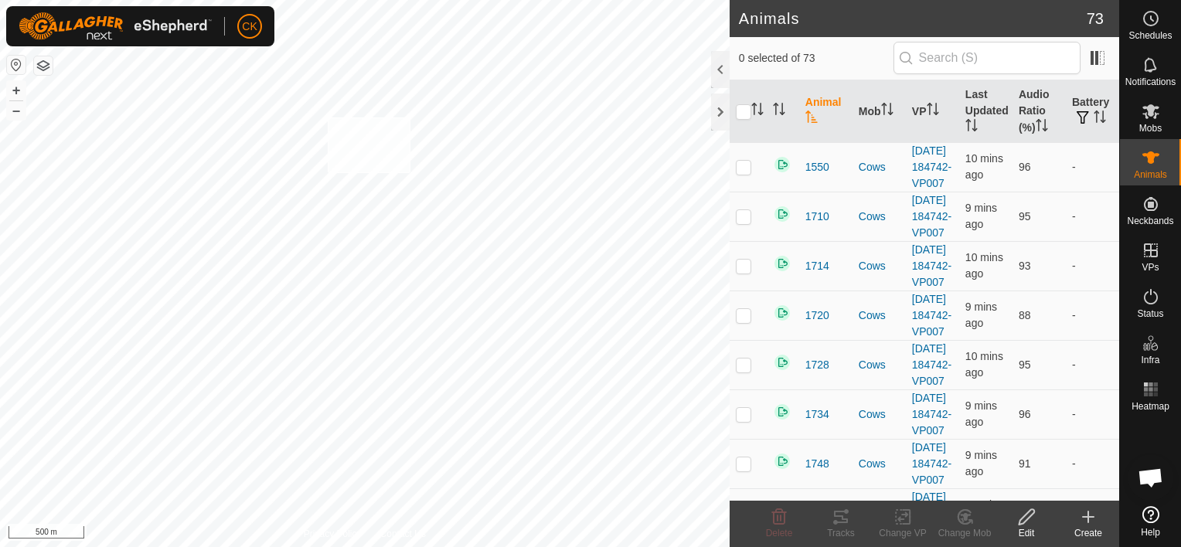
checkbox input "true"
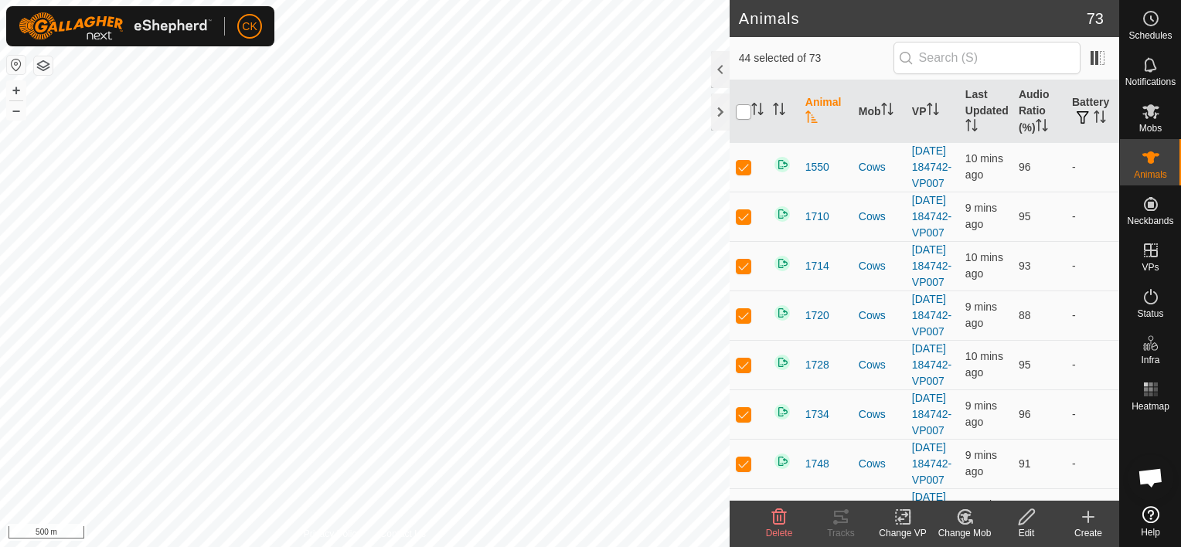
click at [742, 114] on input "checkbox" at bounding box center [743, 111] width 15 height 15
checkbox input "true"
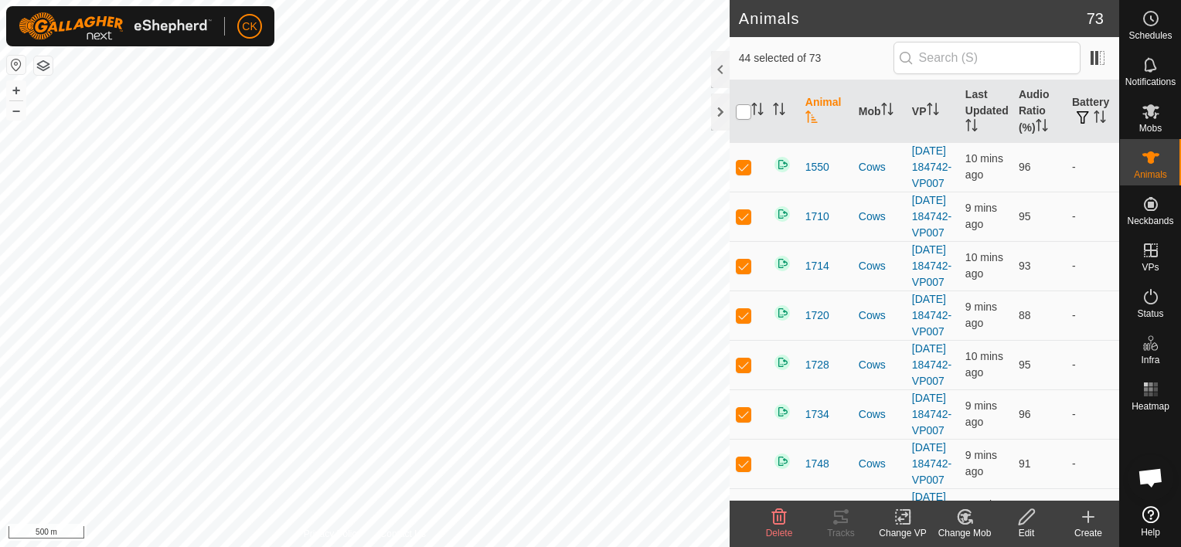
checkbox input "true"
click at [742, 114] on input "checkbox" at bounding box center [743, 111] width 15 height 15
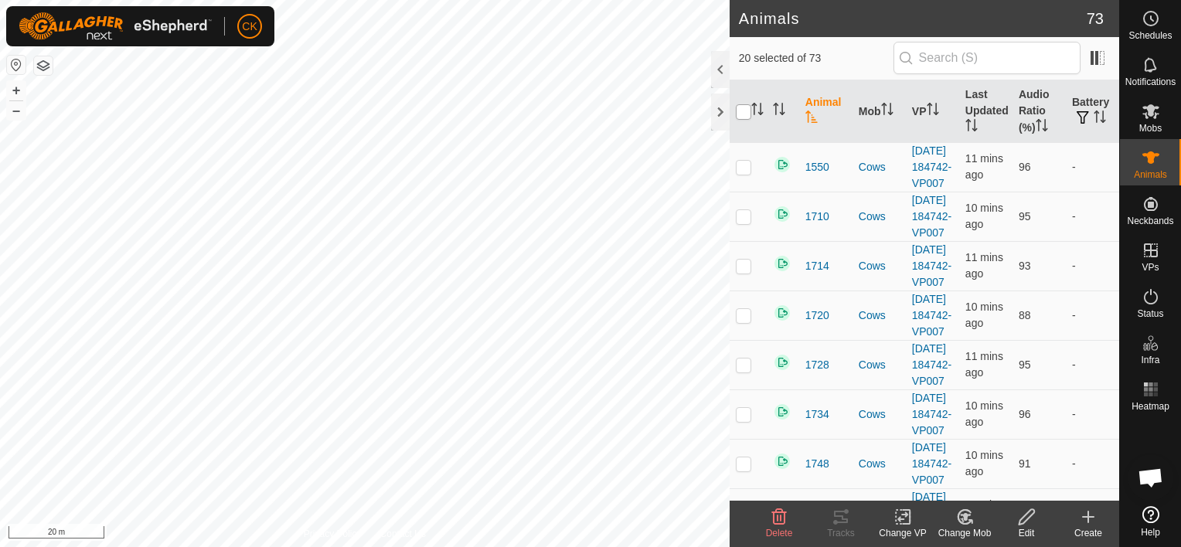
click at [738, 111] on input "checkbox" at bounding box center [743, 111] width 15 height 15
click at [739, 111] on input "checkbox" at bounding box center [743, 111] width 15 height 15
click at [739, 113] on input "checkbox" at bounding box center [743, 111] width 15 height 15
